Goal: Task Accomplishment & Management: Use online tool/utility

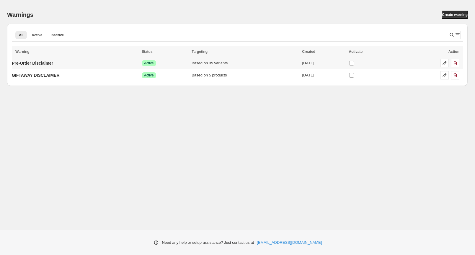
click at [51, 63] on p "Pre-Order Disclaimer" at bounding box center [32, 63] width 41 height 6
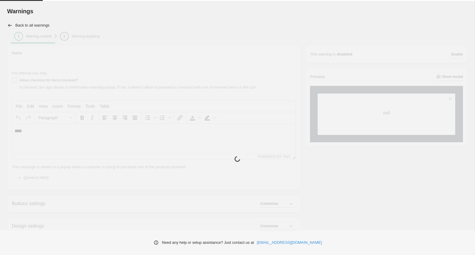
type input "**********"
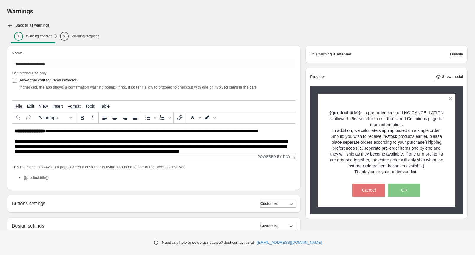
click at [227, 28] on div "Back to all warnings" at bounding box center [237, 25] width 460 height 6
click at [230, 32] on ul "1 Warning content 2 Warning targeting More views" at bounding box center [237, 36] width 456 height 8
click at [86, 37] on p "Warning targeting" at bounding box center [86, 36] width 28 height 5
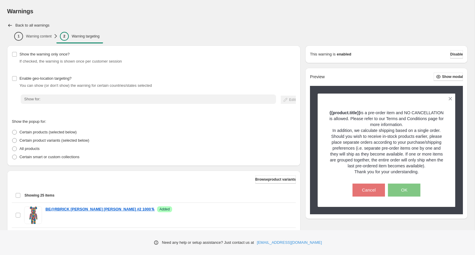
click at [269, 24] on div "Back to all warnings" at bounding box center [237, 25] width 460 height 6
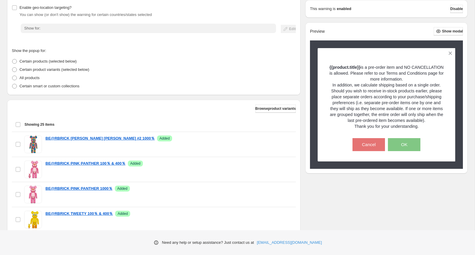
scroll to position [83, 0]
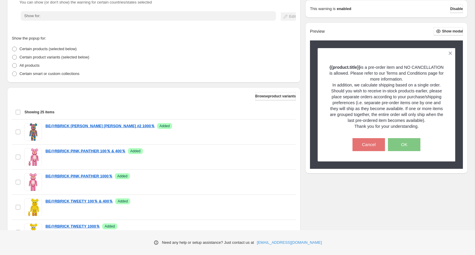
click at [275, 93] on button "Browse product variants" at bounding box center [275, 96] width 40 height 8
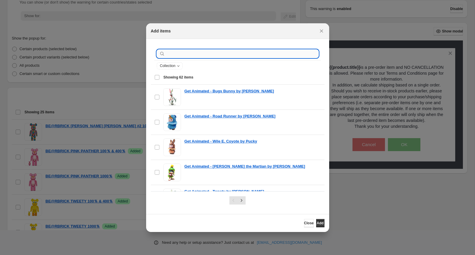
click at [201, 52] on input ":r1b:" at bounding box center [242, 54] width 152 height 8
type input "*******"
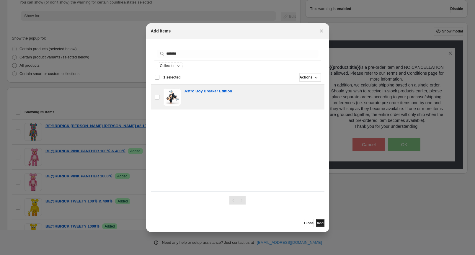
click at [318, 226] on button "Add" at bounding box center [320, 223] width 8 height 8
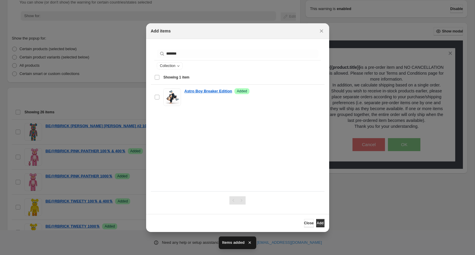
scroll to position [0, 0]
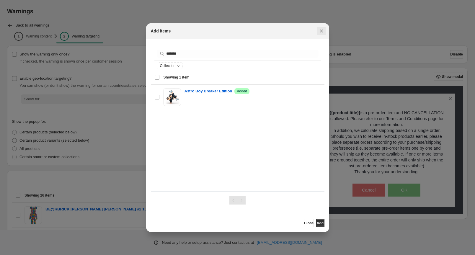
click at [323, 32] on icon "Close" at bounding box center [321, 31] width 6 height 6
